Goal: Task Accomplishment & Management: Manage account settings

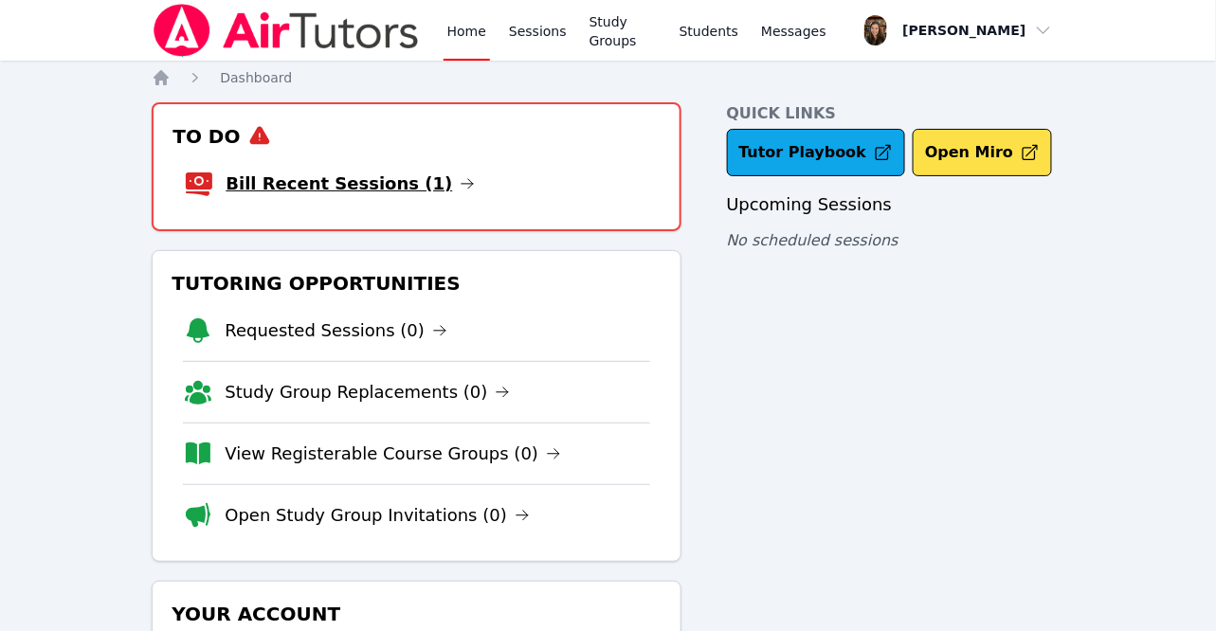
click at [383, 183] on link "Bill Recent Sessions (1)" at bounding box center [350, 184] width 249 height 27
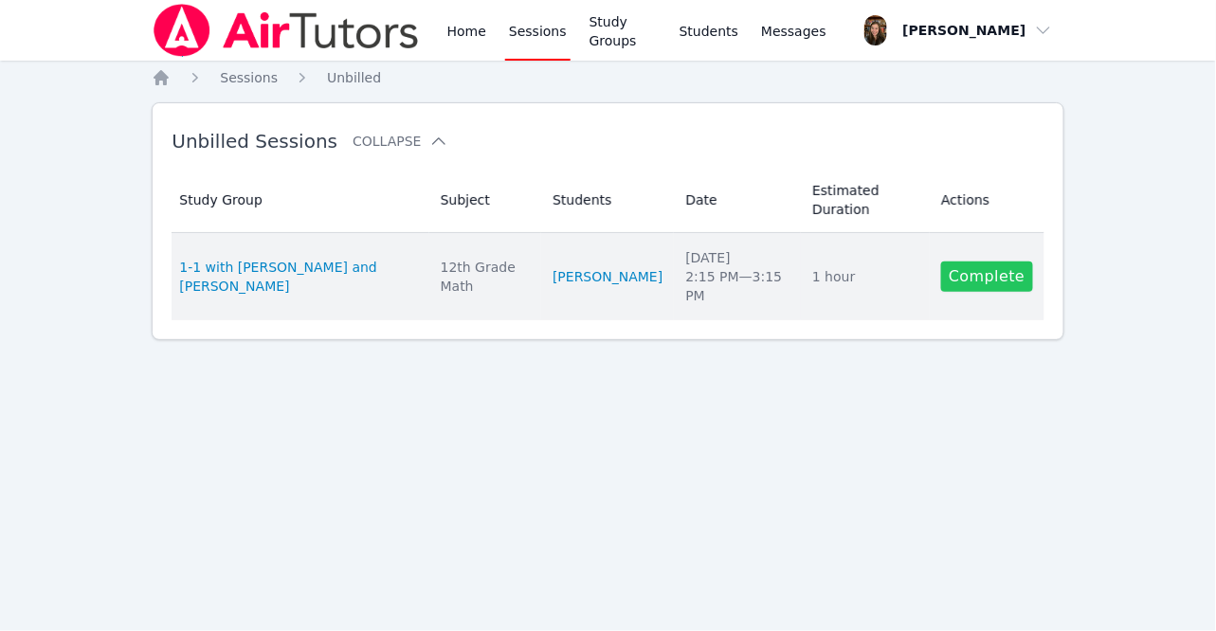
click at [984, 262] on link "Complete" at bounding box center [986, 277] width 91 height 30
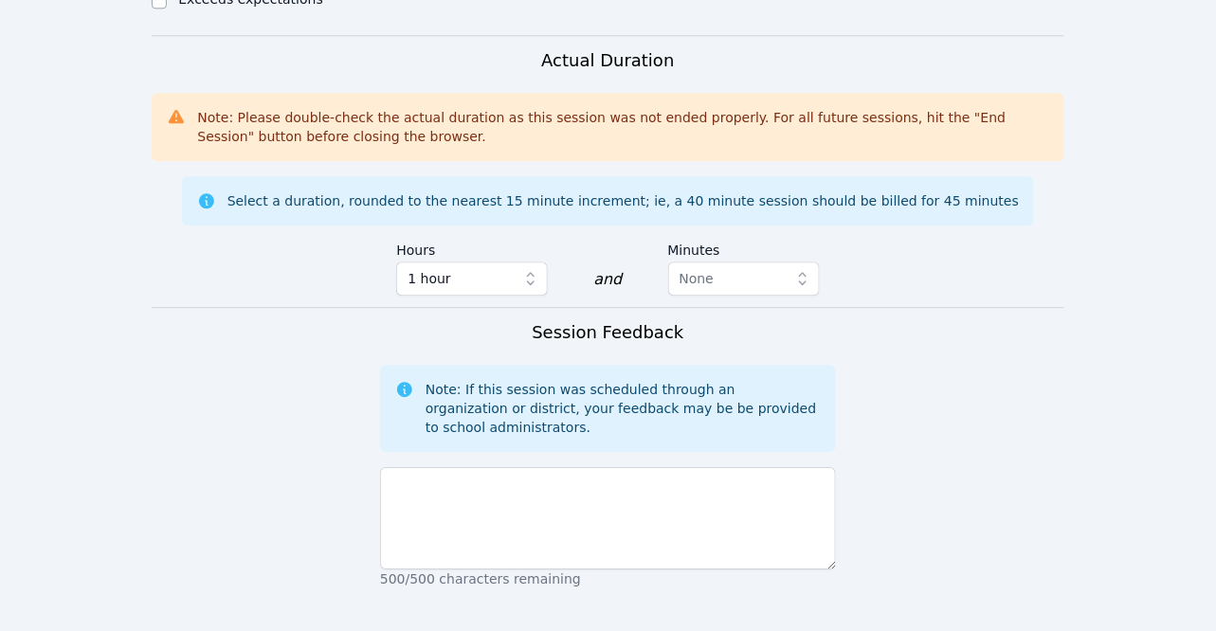
scroll to position [1404, 0]
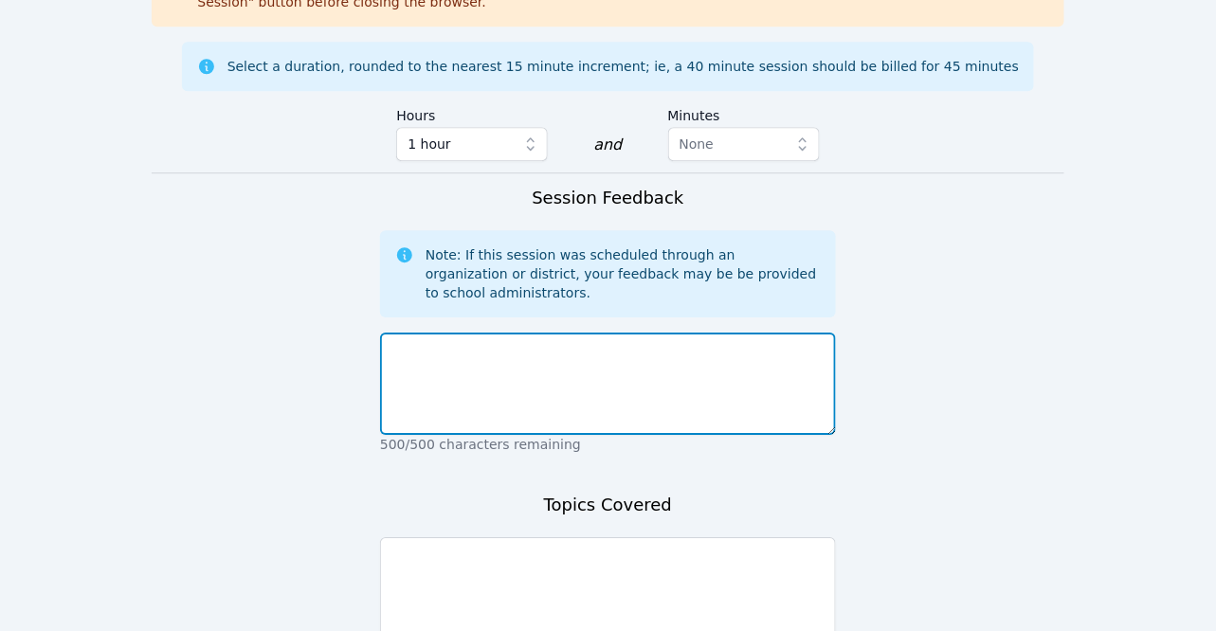
click at [515, 333] on textarea at bounding box center [608, 384] width 456 height 102
type textarea "demo"
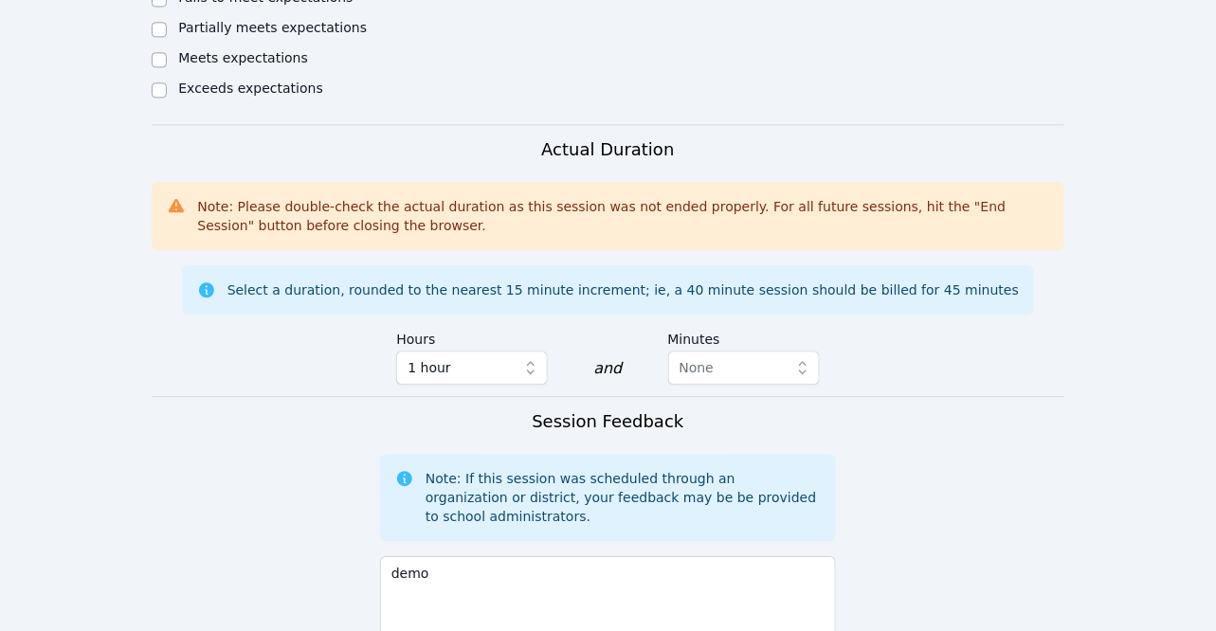
scroll to position [1024, 0]
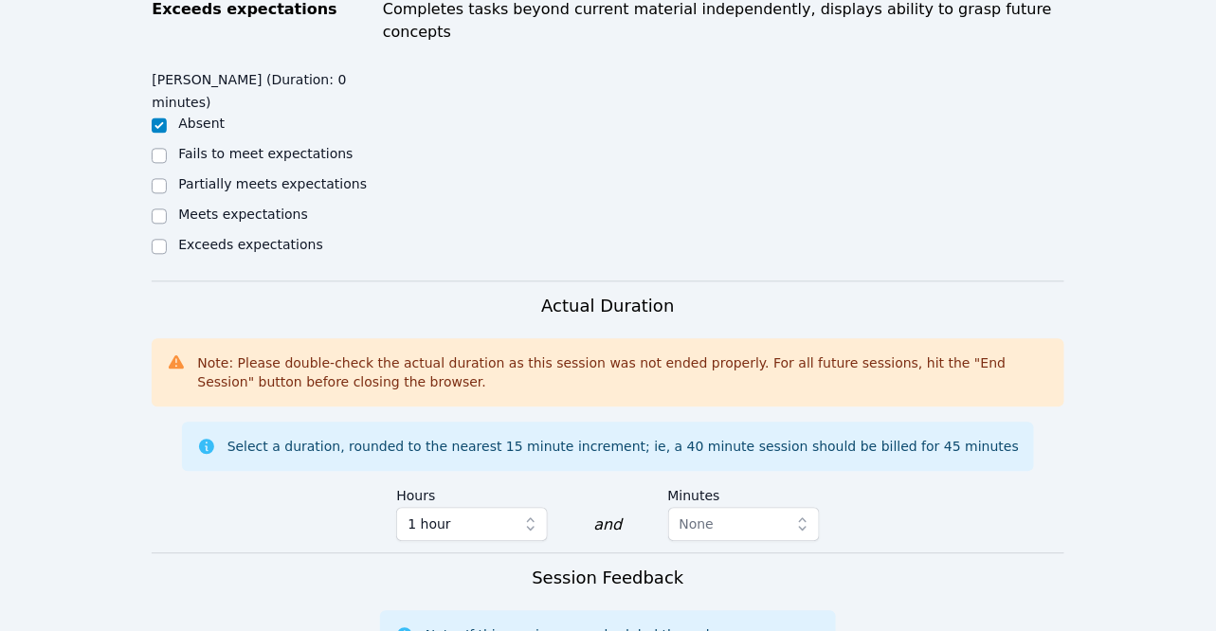
type textarea "demo"
click at [434, 513] on span "1 hour" at bounding box center [428, 524] width 43 height 23
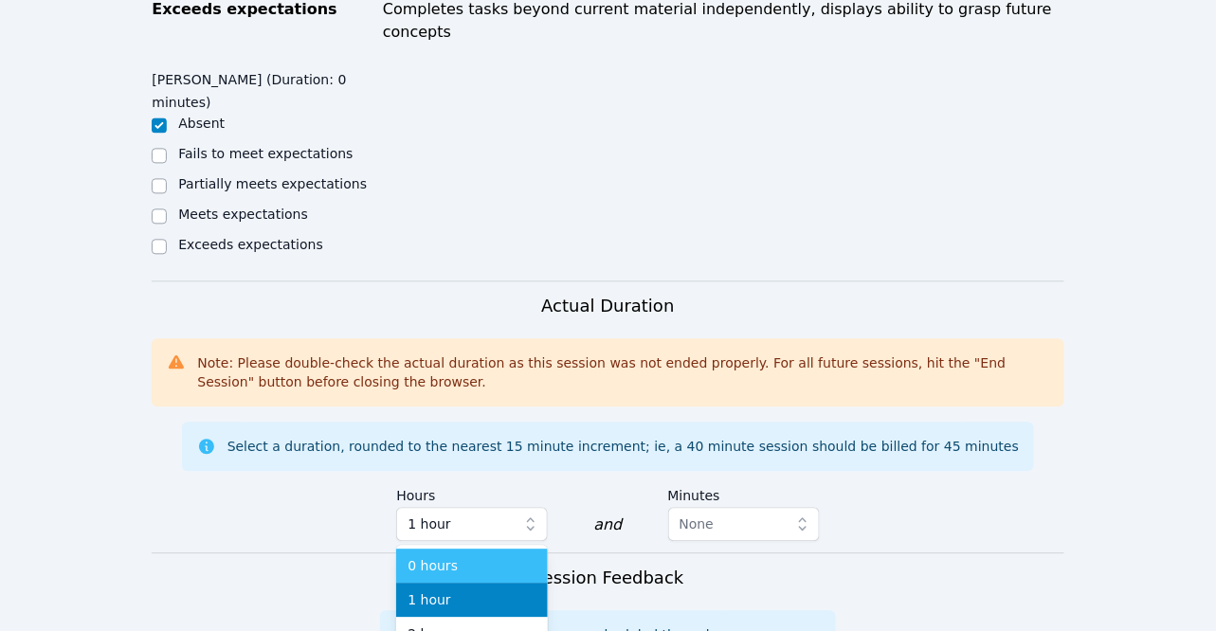
click at [441, 556] on span "0 hours" at bounding box center [432, 565] width 50 height 19
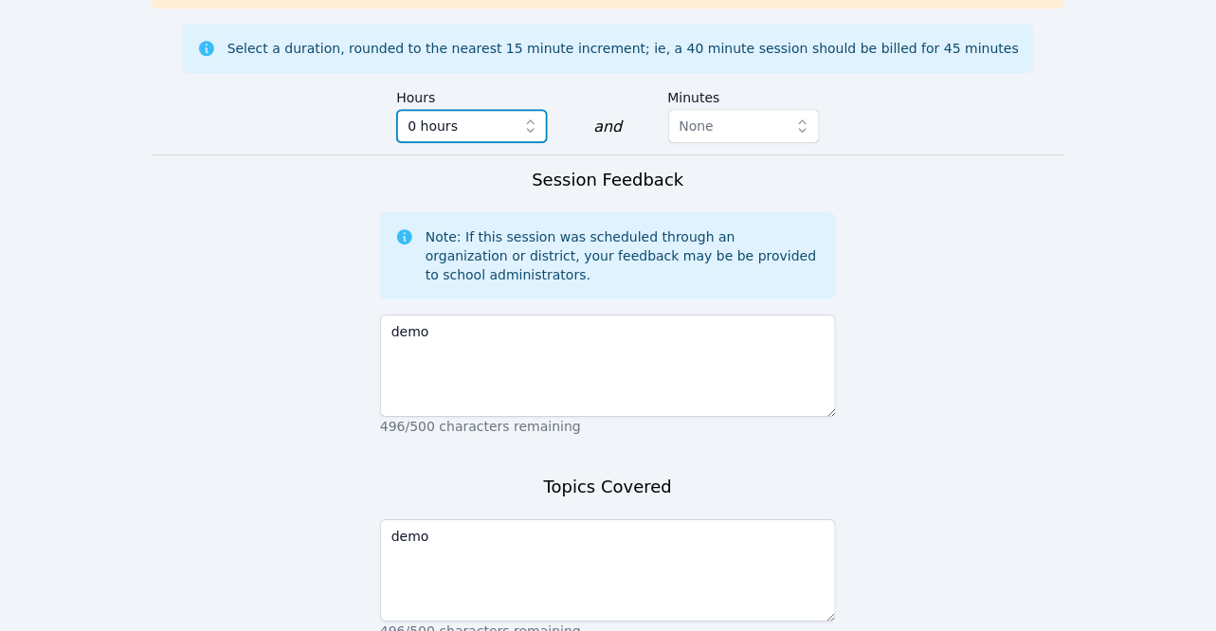
scroll to position [1484, 0]
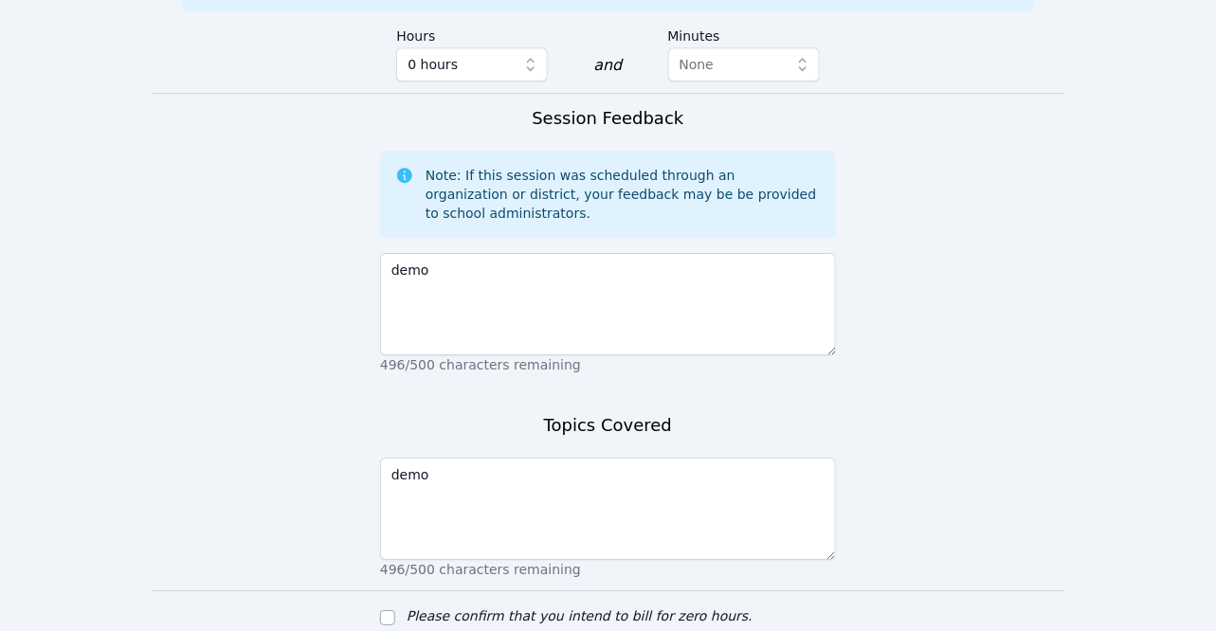
click at [586, 608] on label "Please confirm that you intend to bill for zero hours." at bounding box center [580, 615] width 346 height 15
click at [395, 610] on input "Please confirm that you intend to bill for zero hours." at bounding box center [387, 617] width 15 height 15
checkbox input "true"
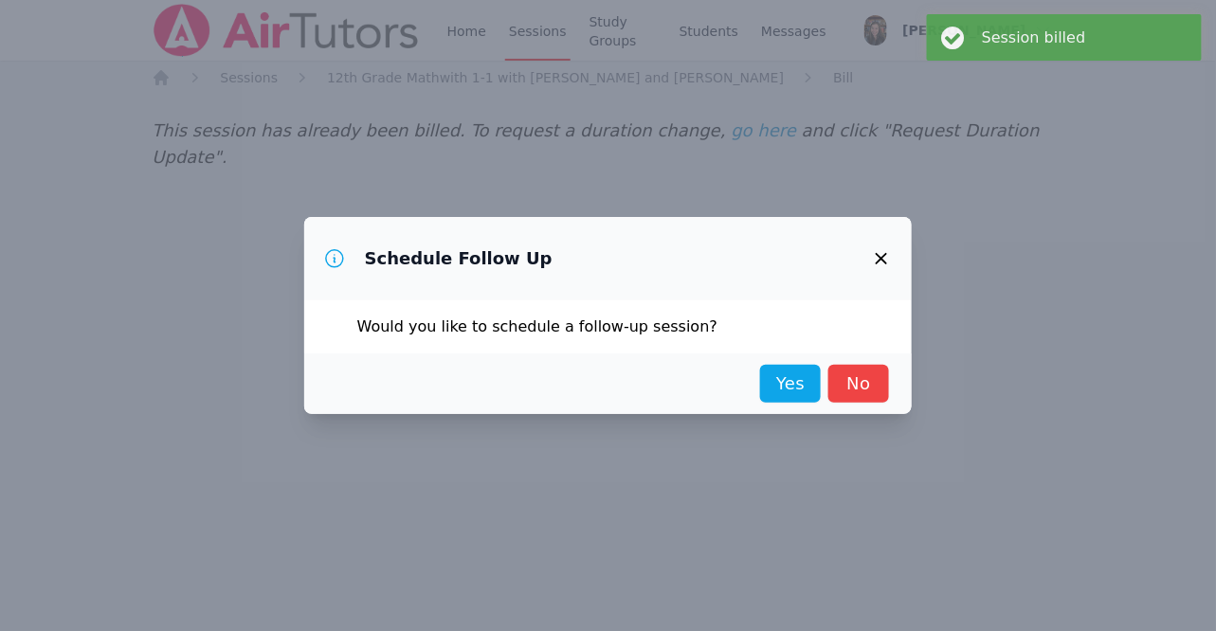
scroll to position [0, 0]
click at [848, 395] on link "No" at bounding box center [858, 384] width 61 height 38
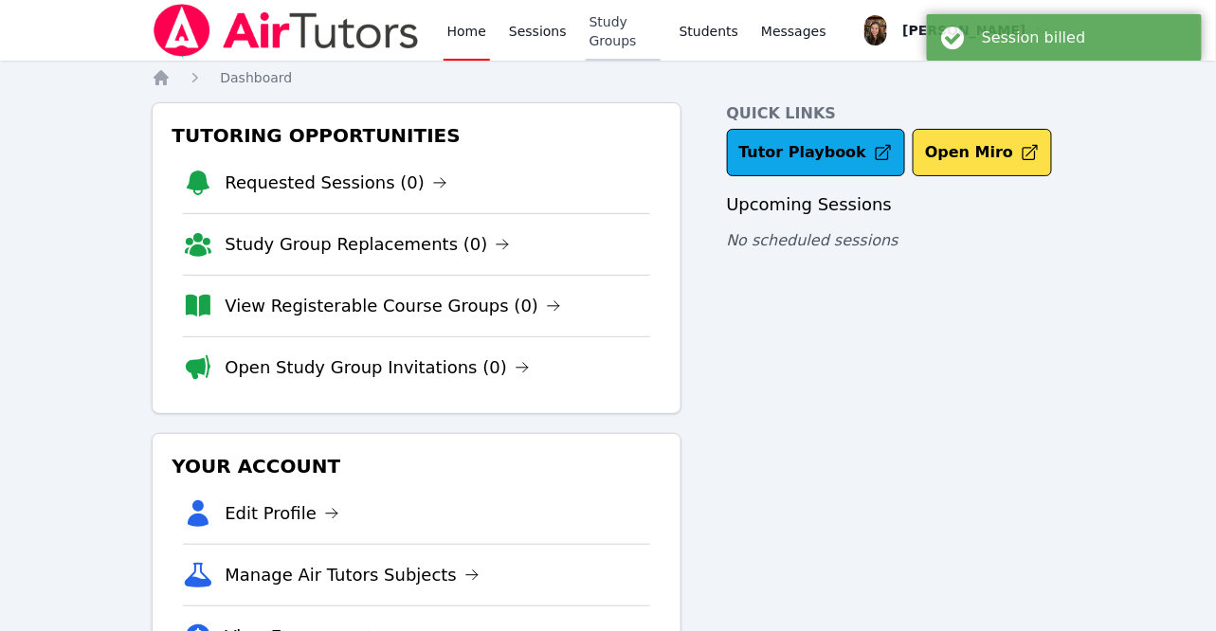
click at [632, 34] on link "Study Groups" at bounding box center [623, 30] width 75 height 61
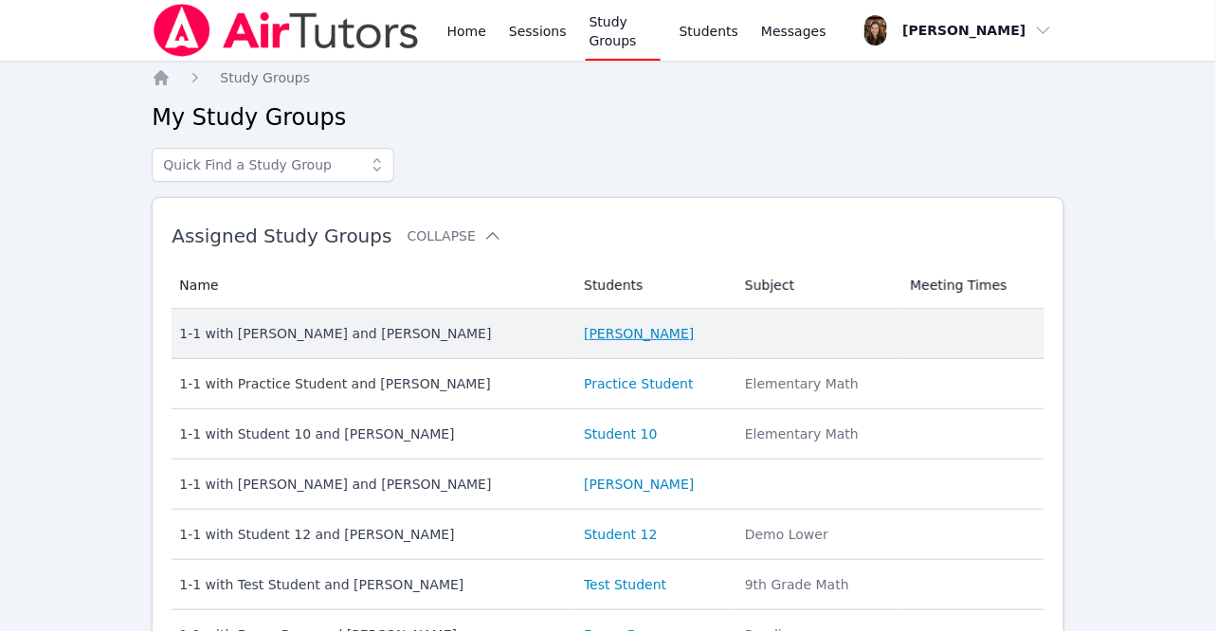
click at [606, 339] on link "Darth Vader" at bounding box center [639, 333] width 110 height 19
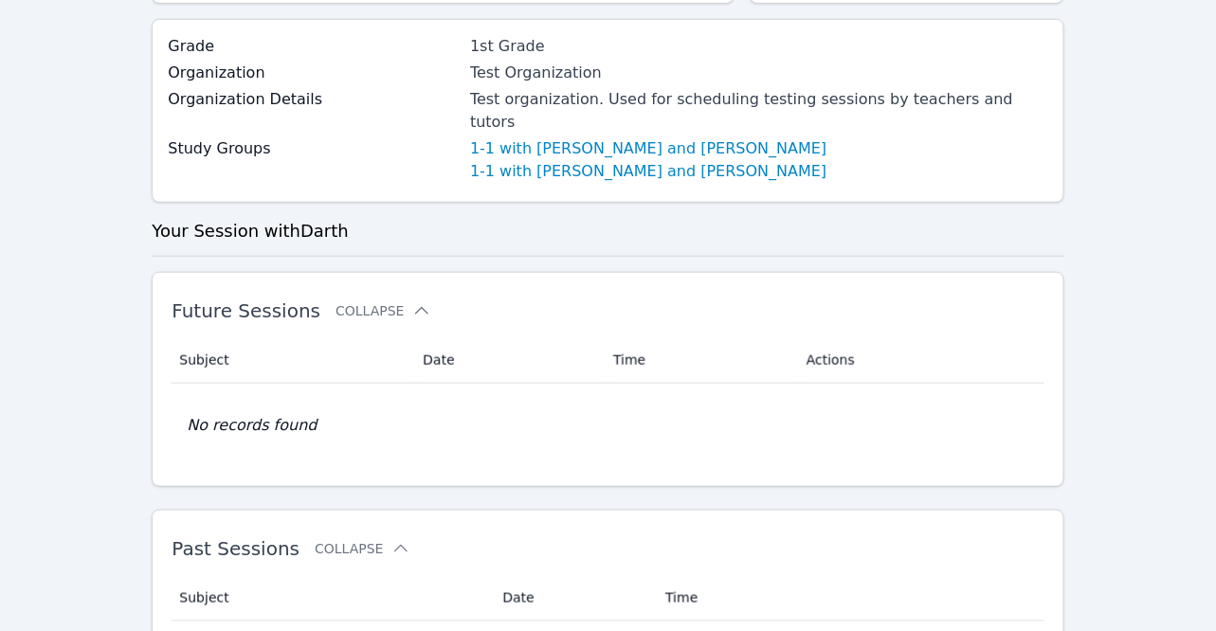
scroll to position [490, 0]
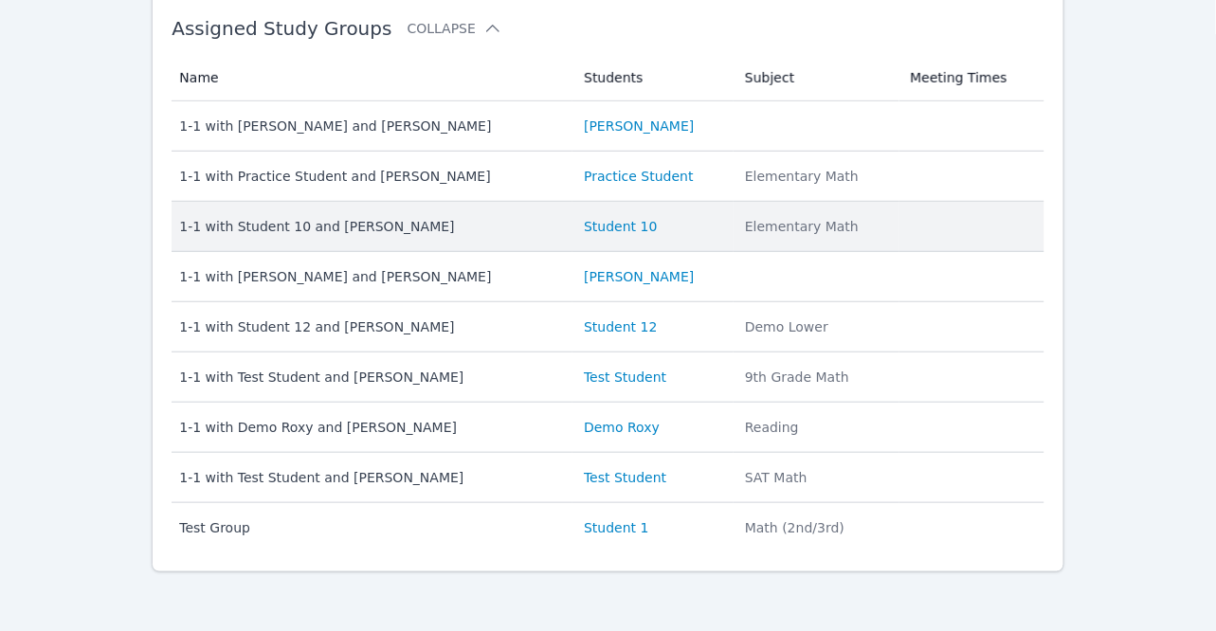
scroll to position [185, 0]
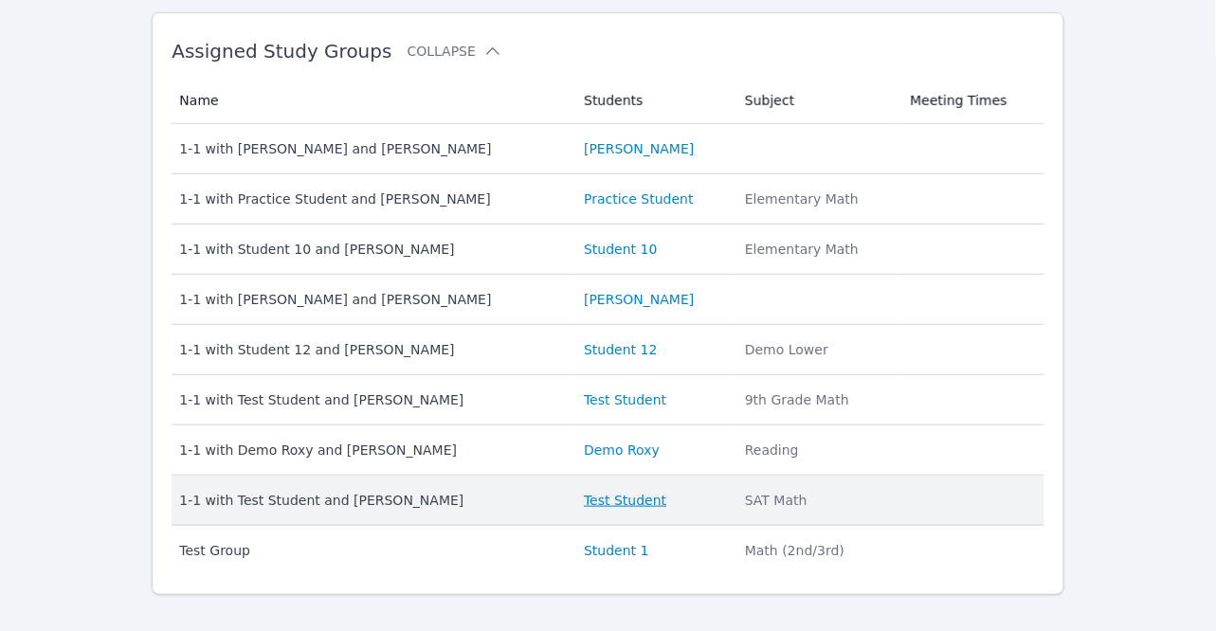
click at [614, 504] on link "Test Student" at bounding box center [625, 500] width 82 height 19
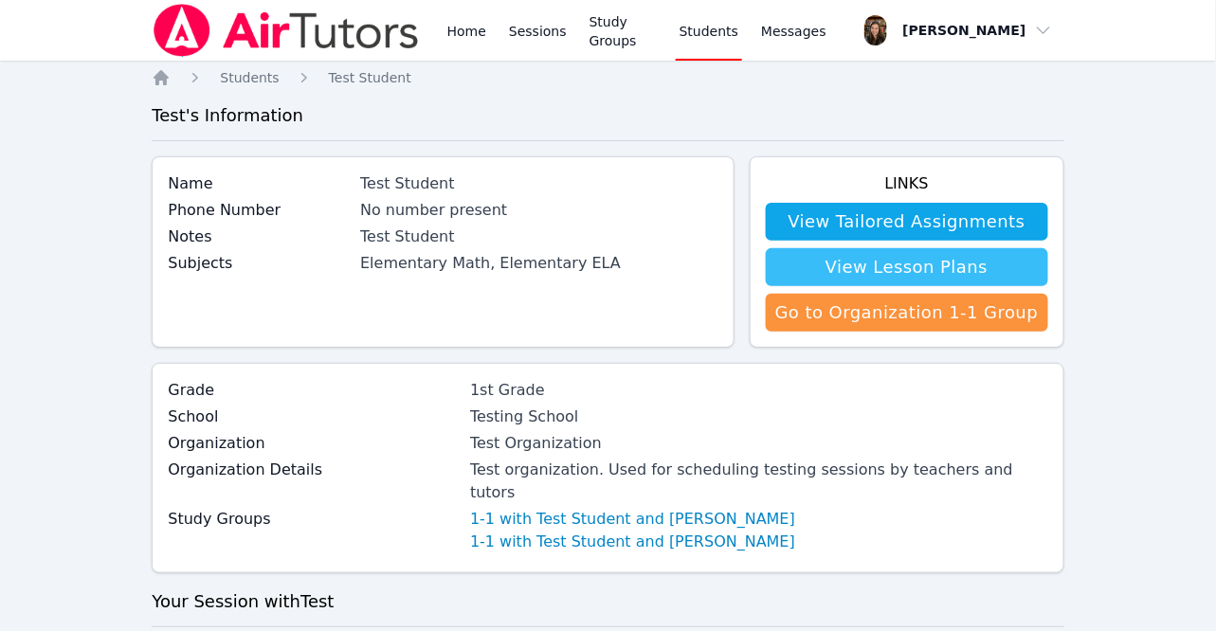
click at [895, 277] on link "View Lesson Plans" at bounding box center [907, 267] width 282 height 38
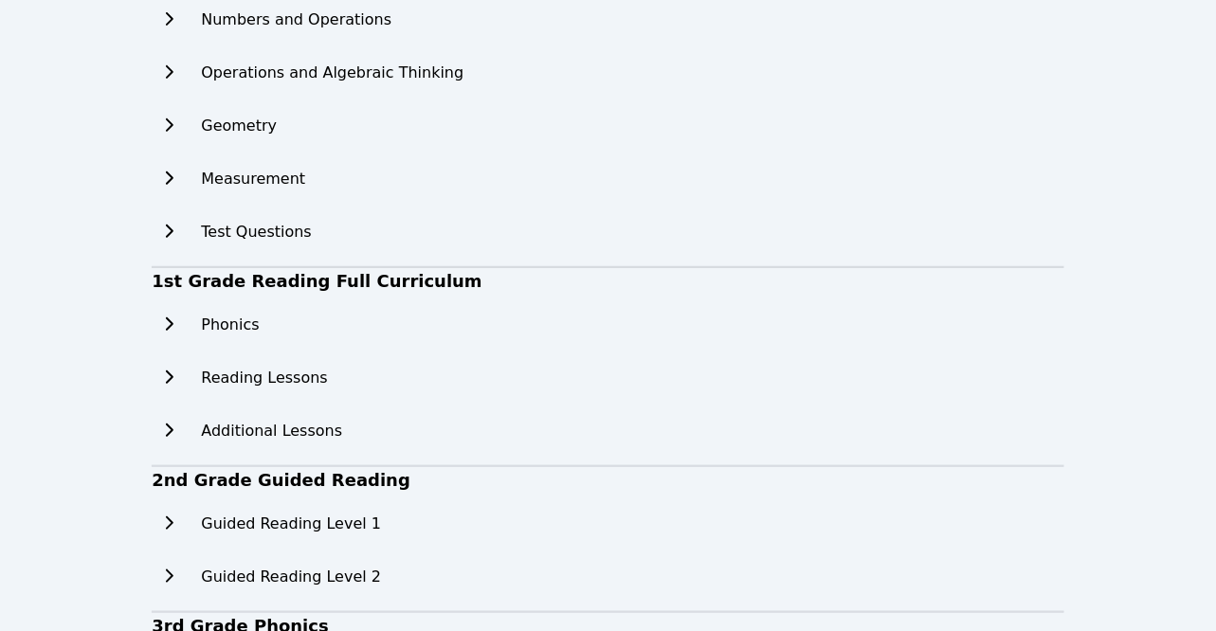
scroll to position [203, 0]
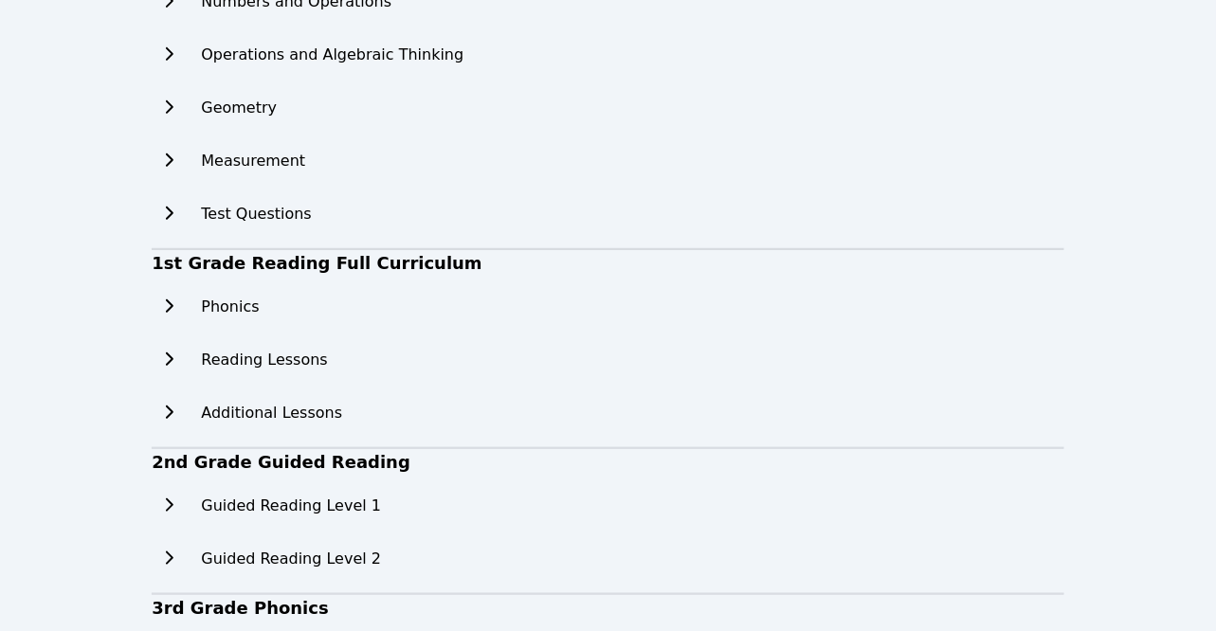
click at [237, 304] on h2 "Phonics" at bounding box center [230, 307] width 58 height 23
click at [172, 303] on icon at bounding box center [168, 305] width 19 height 15
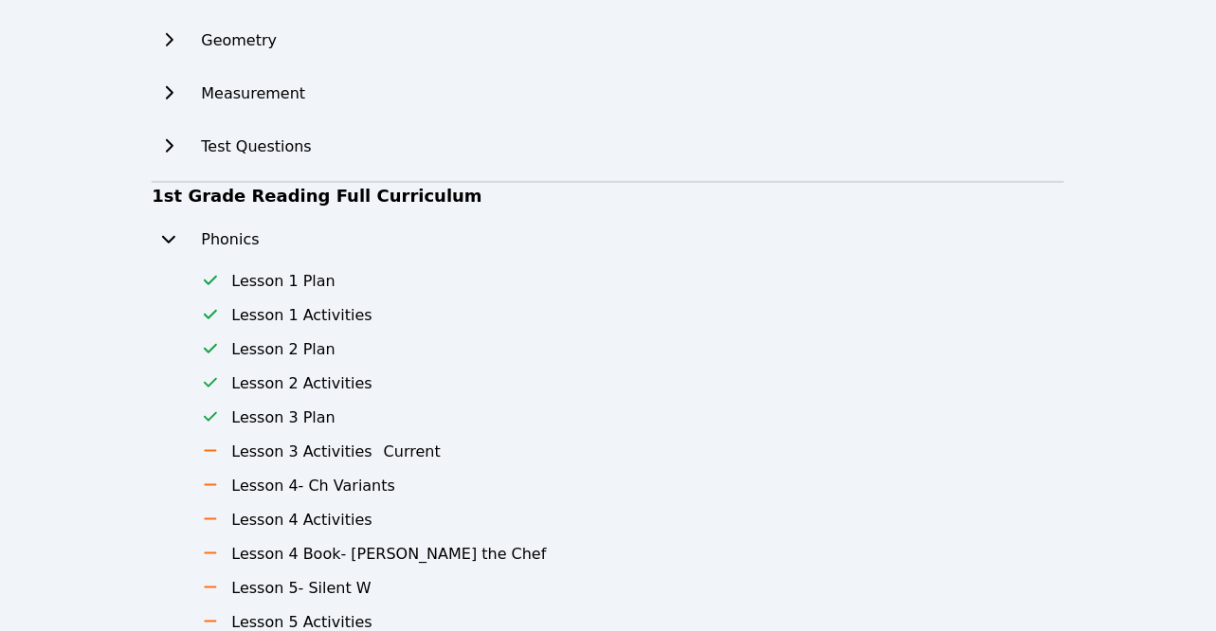
scroll to position [0, 0]
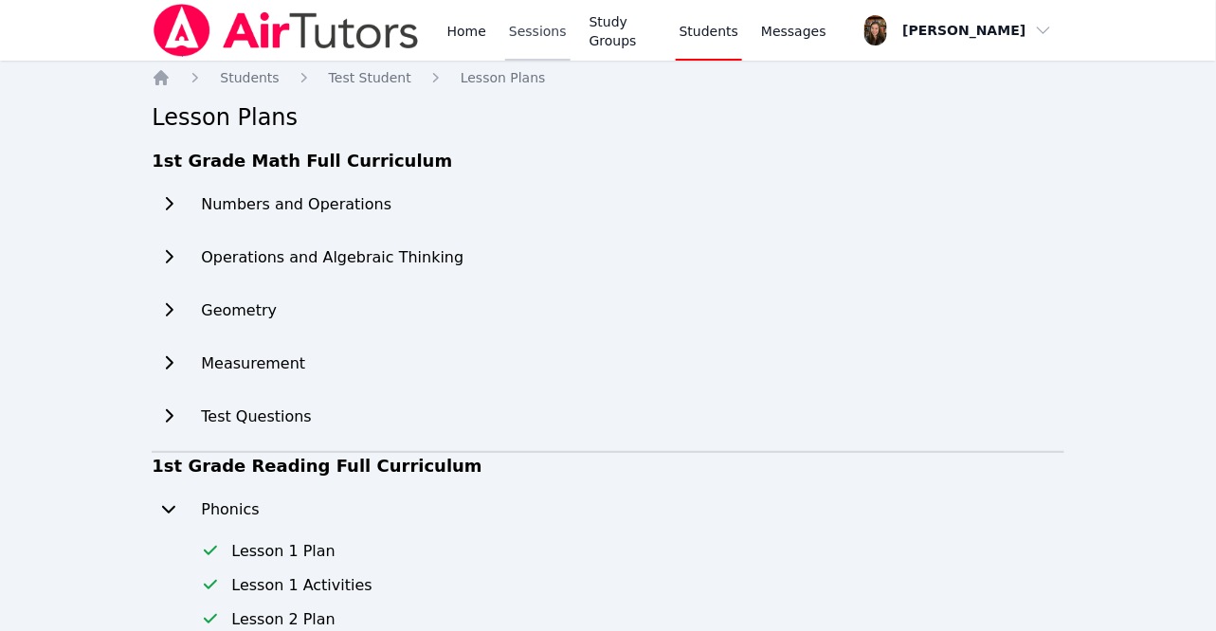
click at [559, 34] on link "Sessions" at bounding box center [537, 30] width 65 height 61
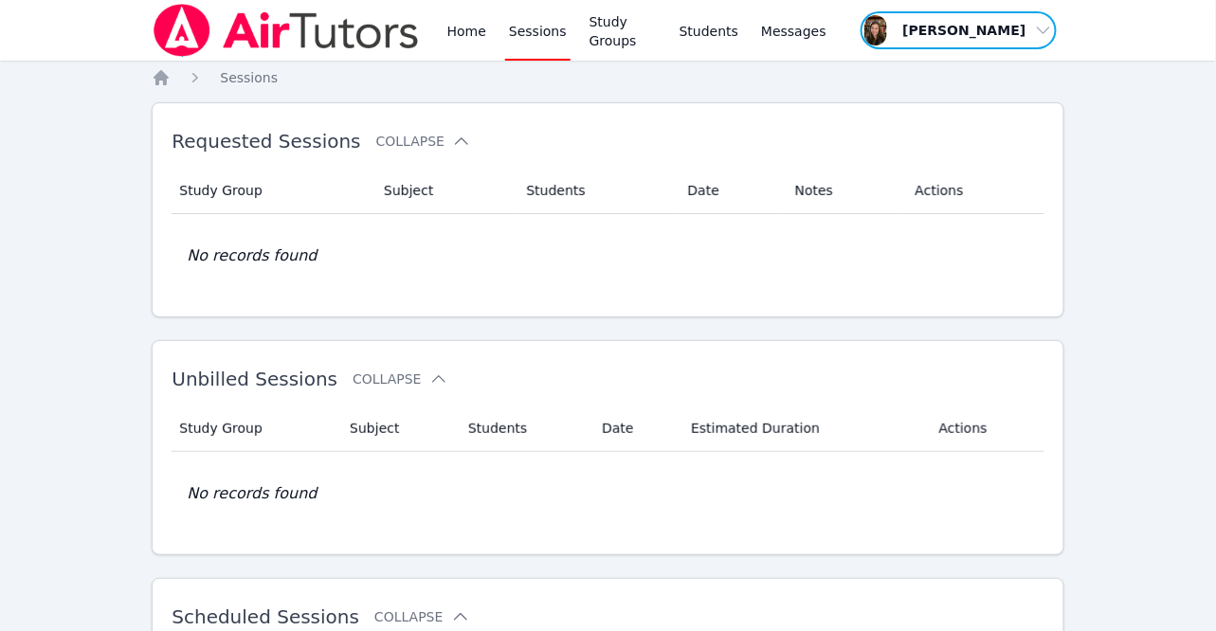
click at [993, 40] on span "button" at bounding box center [959, 30] width 200 height 42
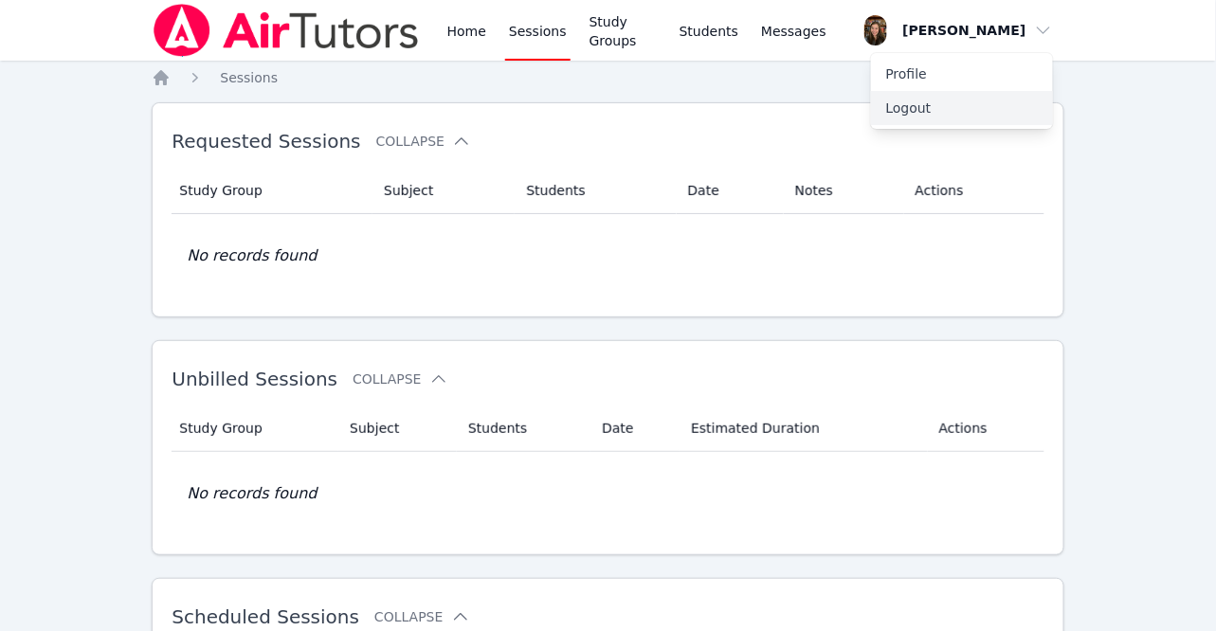
click at [931, 105] on button "Logout" at bounding box center [962, 108] width 182 height 34
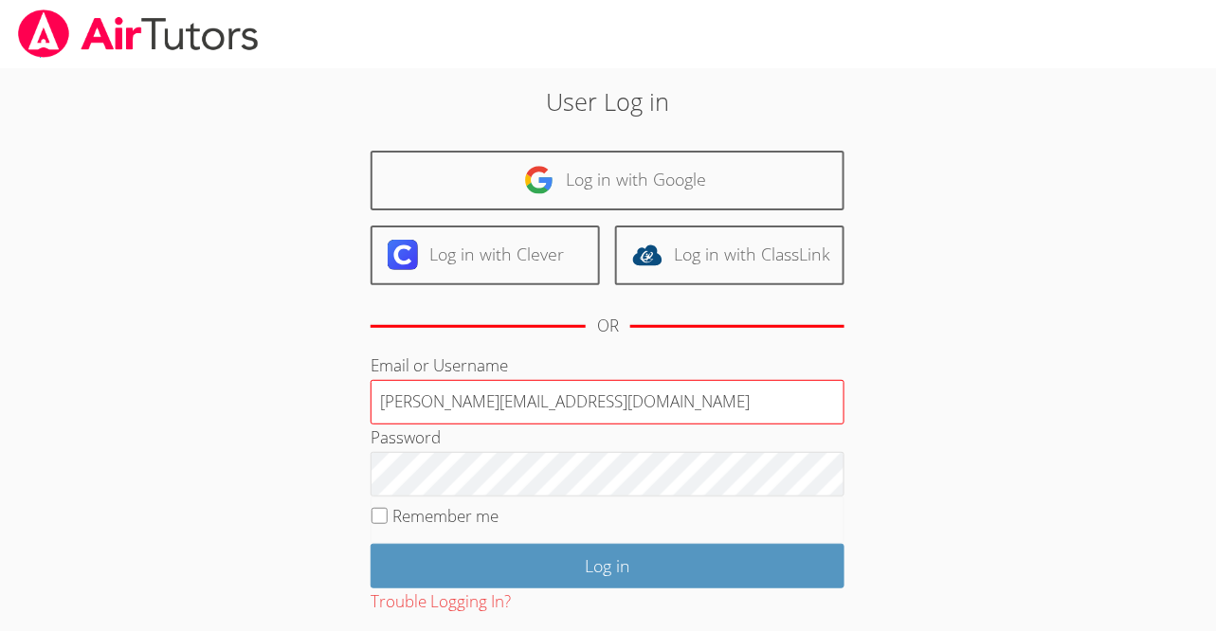
click at [539, 398] on input "[PERSON_NAME][EMAIL_ADDRESS][DOMAIN_NAME]" at bounding box center [608, 402] width 474 height 45
type input "[EMAIL_ADDRESS][DOMAIN_NAME]"
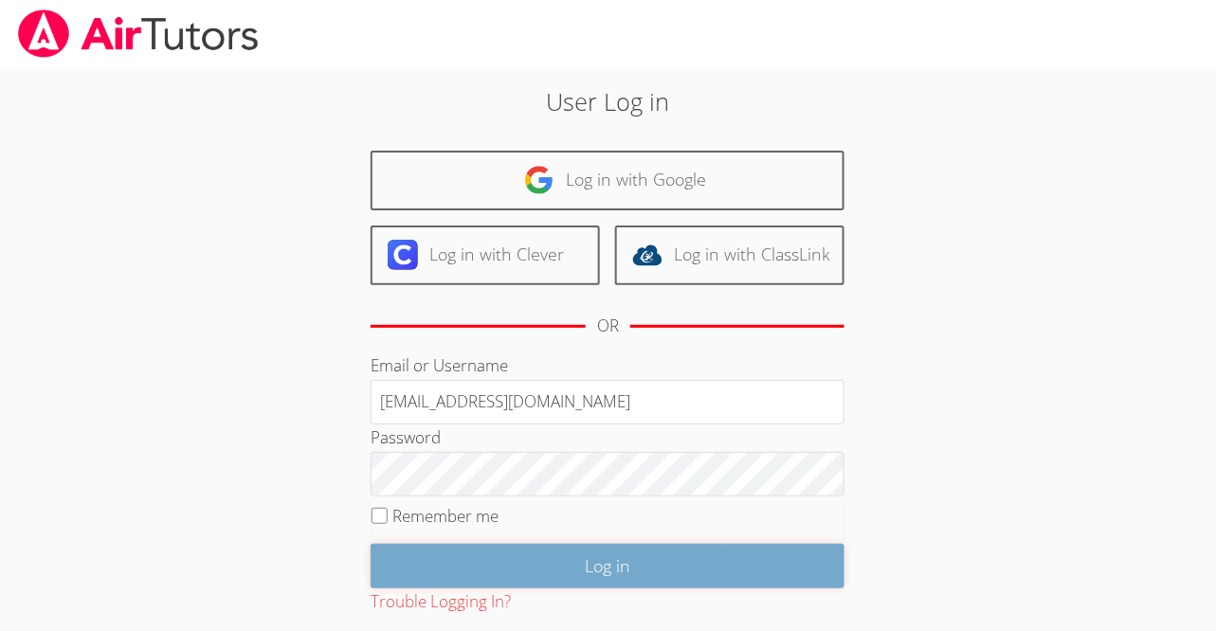
click at [552, 561] on input "Log in" at bounding box center [608, 566] width 474 height 45
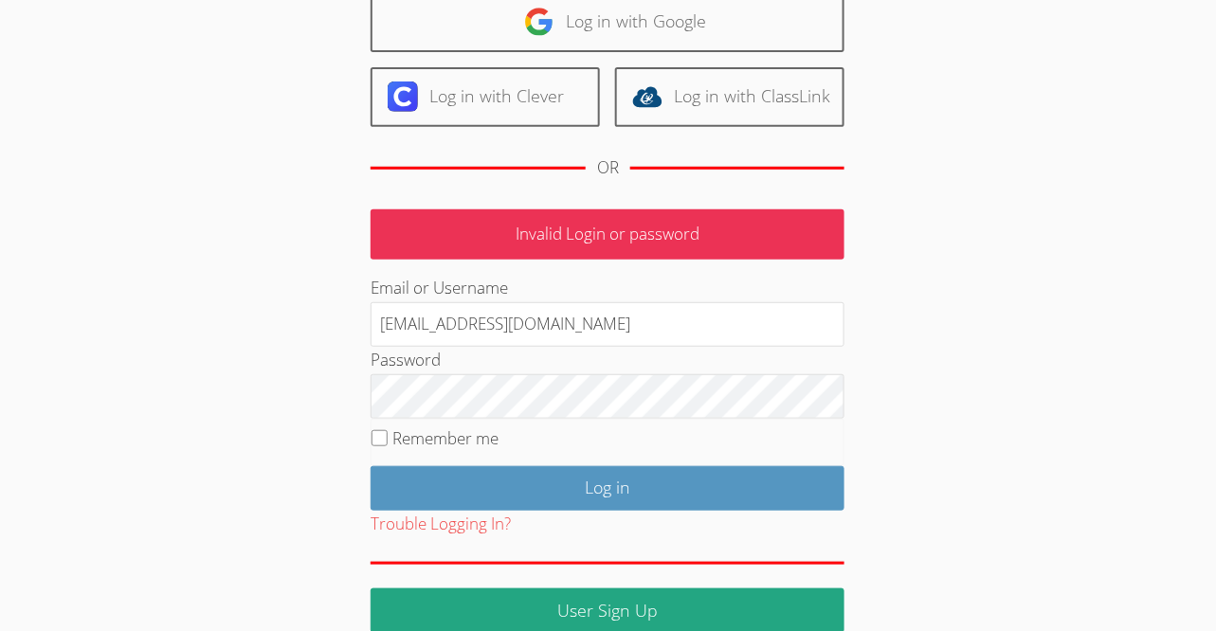
scroll to position [172, 0]
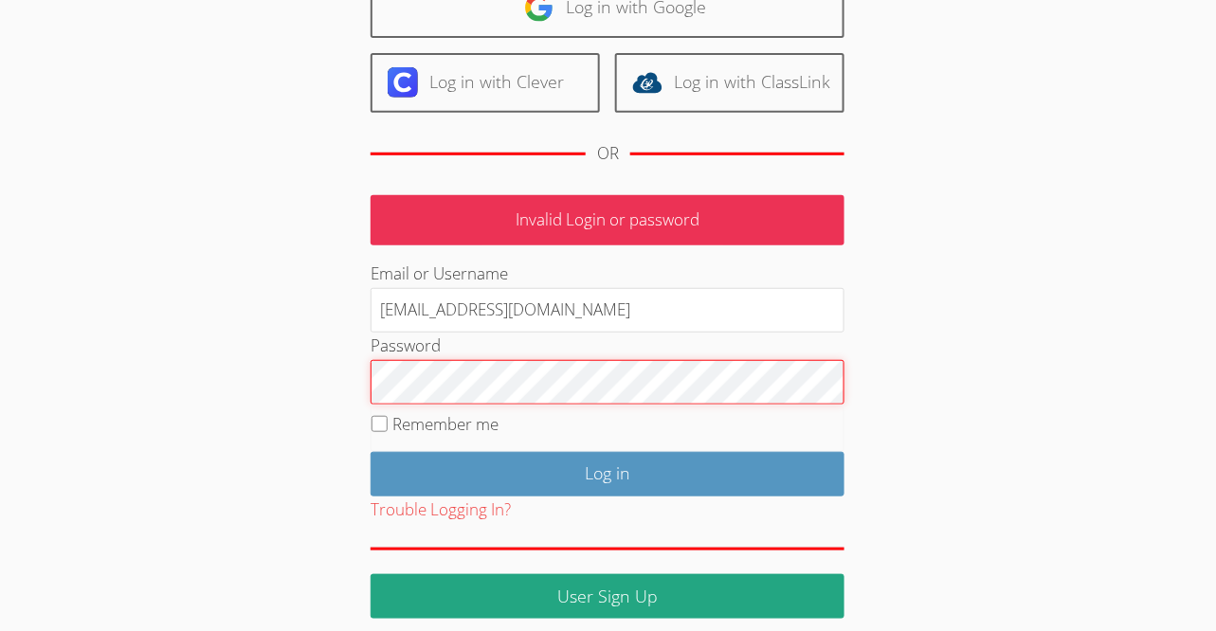
click at [359, 370] on div "User Log in Log in with Google Log in with Clever Log in with ClassLink OR Inva…" at bounding box center [608, 265] width 657 height 708
click at [371, 452] on input "Log in" at bounding box center [608, 474] width 474 height 45
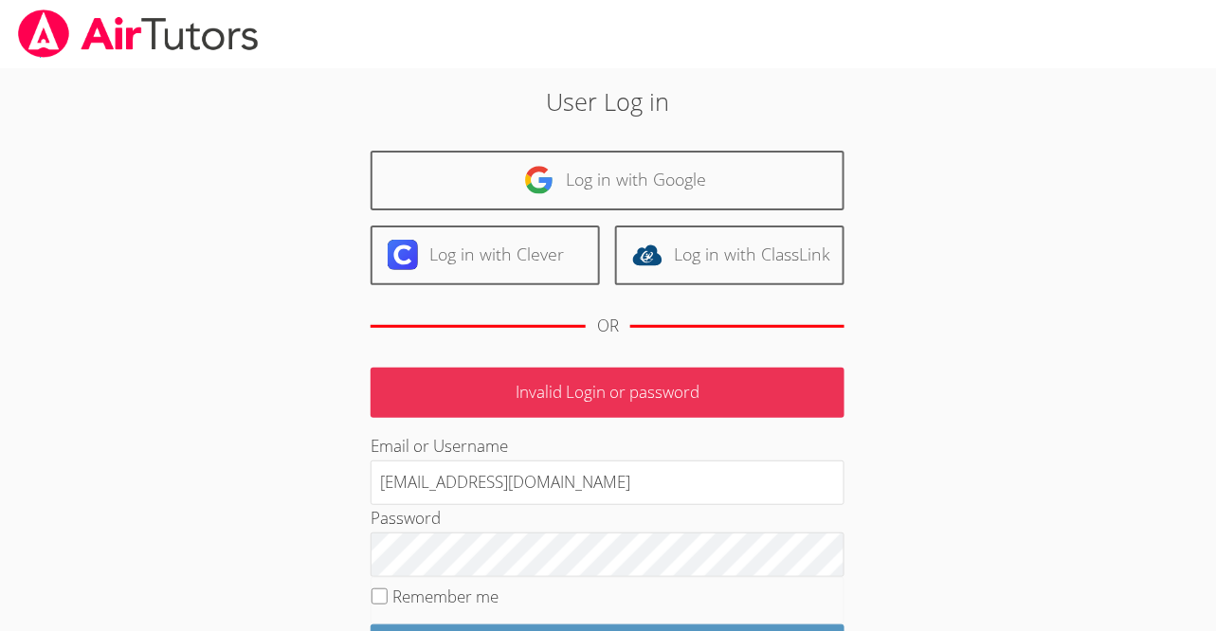
click at [399, 117] on h2 "User Log in" at bounding box center [608, 101] width 657 height 36
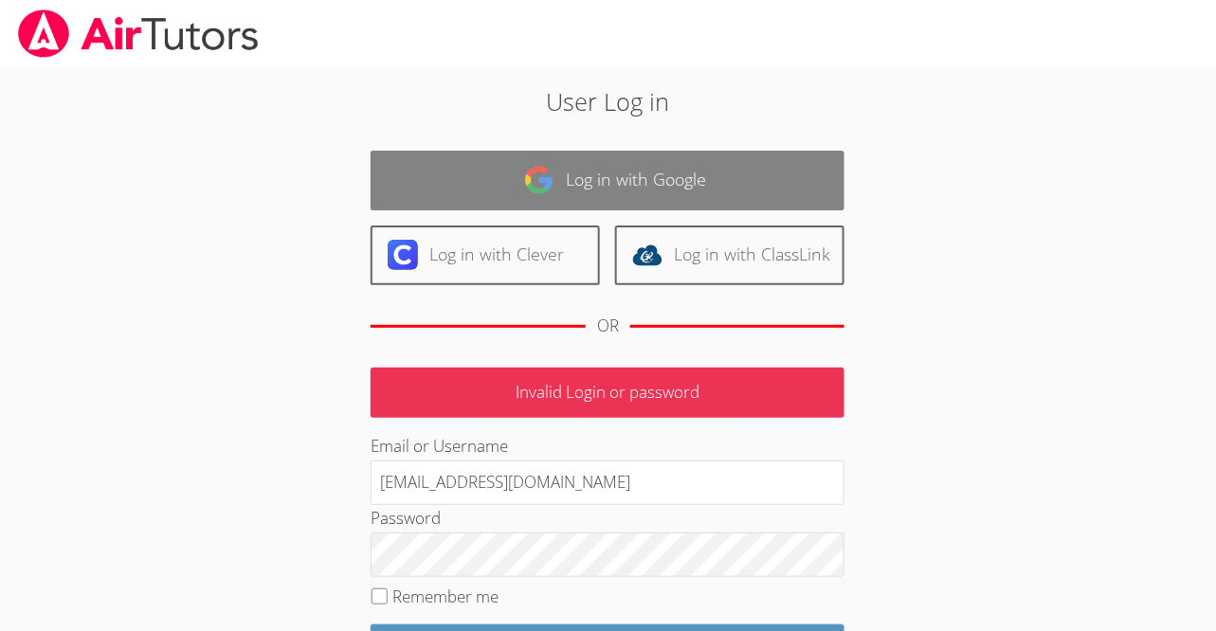
click at [485, 172] on link "Log in with Google" at bounding box center [608, 181] width 474 height 60
